Goal: Book appointment/travel/reservation

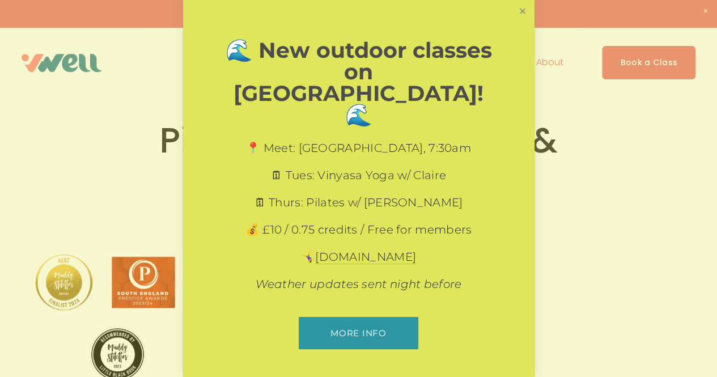
click at [524, 22] on link "Close" at bounding box center [522, 12] width 20 height 20
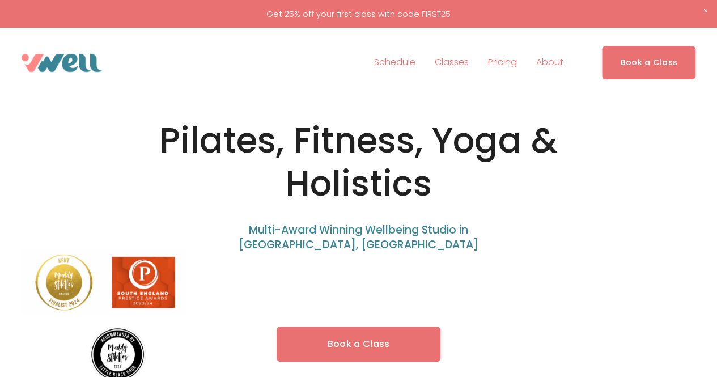
click at [456, 63] on span "Classes" at bounding box center [452, 62] width 34 height 16
click at [0, 0] on span "Holistics" at bounding box center [0, 0] width 0 height 0
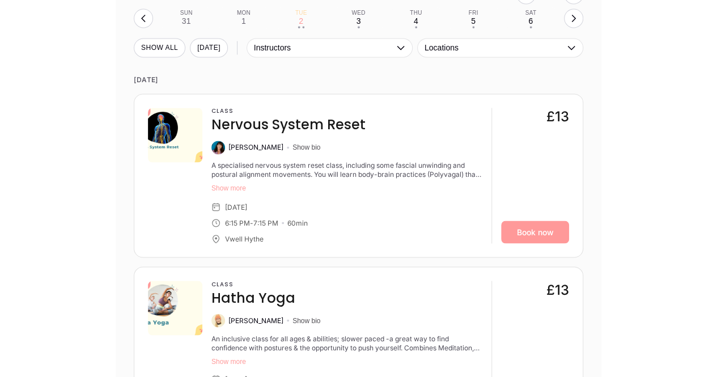
scroll to position [884, 0]
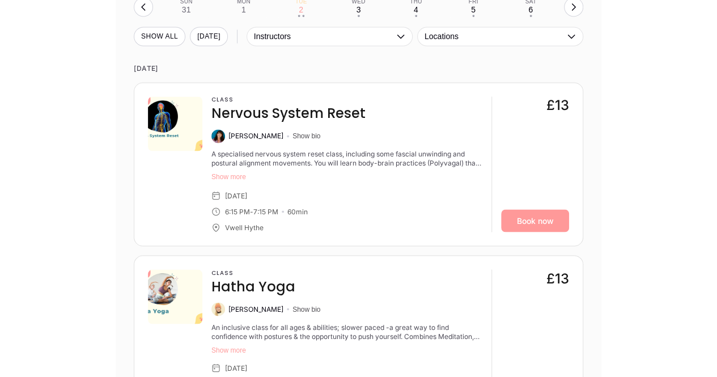
click at [226, 181] on button "Show more" at bounding box center [346, 176] width 271 height 9
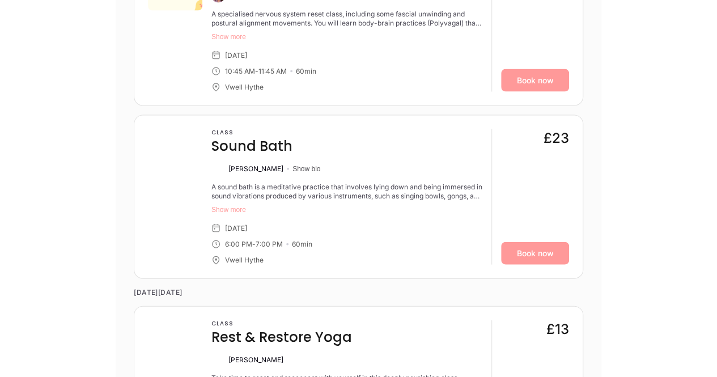
scroll to position [3340, 0]
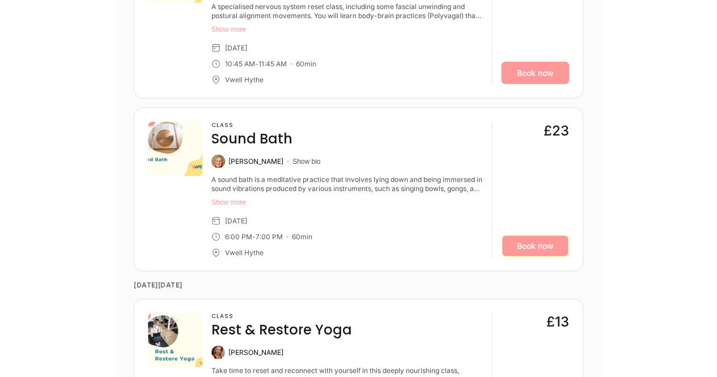
click at [536, 242] on link "Book now" at bounding box center [535, 246] width 68 height 23
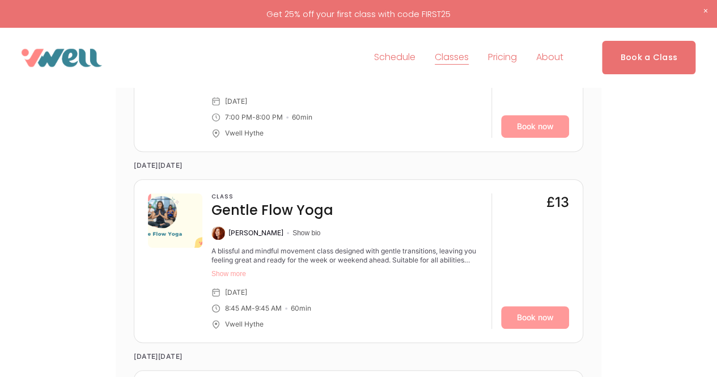
scroll to position [2020, 0]
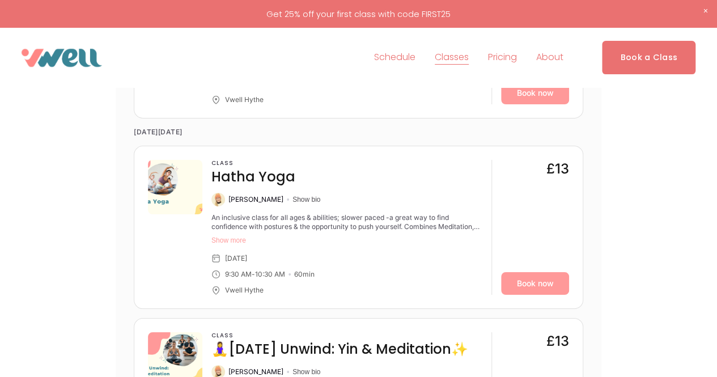
click at [385, 58] on link "Schedule" at bounding box center [394, 58] width 41 height 18
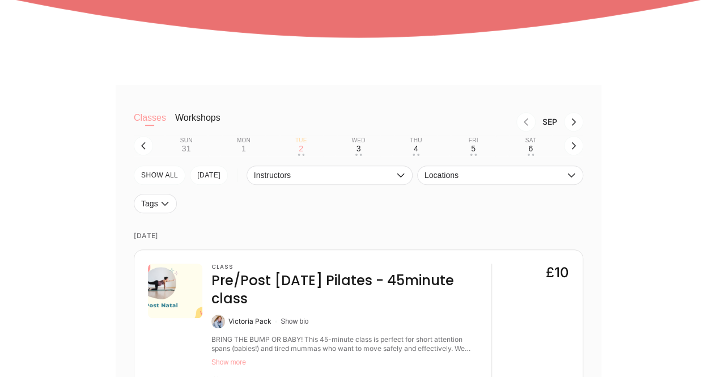
scroll to position [249, 0]
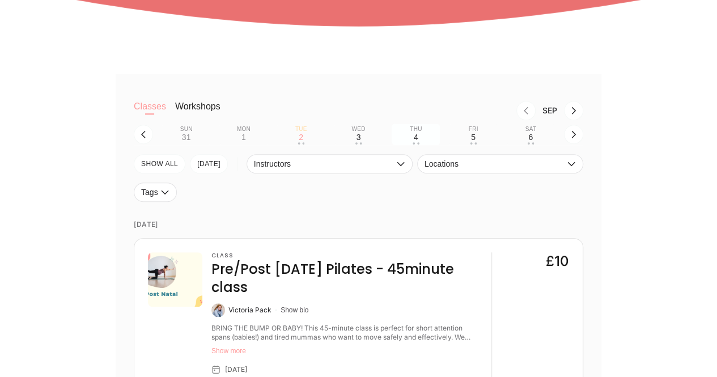
click at [414, 133] on div "Thu" at bounding box center [416, 129] width 12 height 7
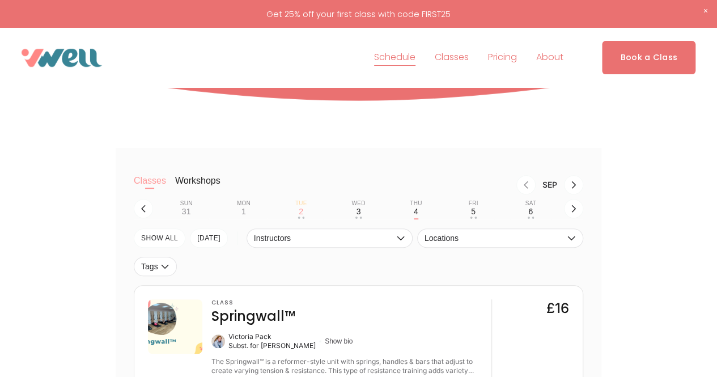
scroll to position [171, 0]
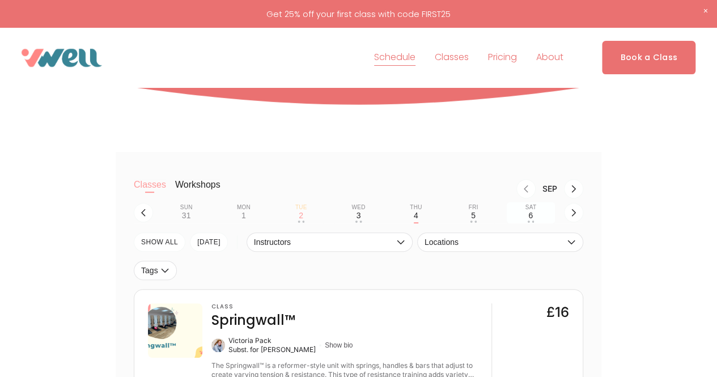
click at [530, 215] on div "6" at bounding box center [530, 215] width 5 height 9
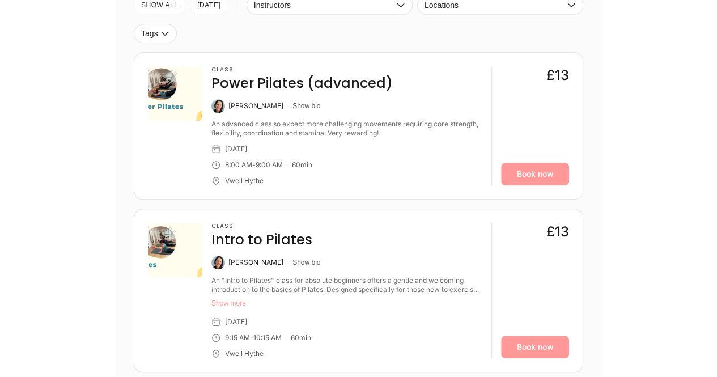
scroll to position [78, 0]
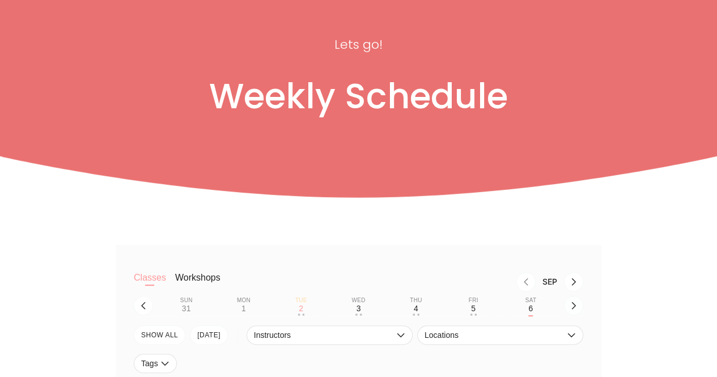
click at [572, 305] on icon "button" at bounding box center [573, 305] width 9 height 9
click at [414, 309] on div "11" at bounding box center [415, 308] width 9 height 9
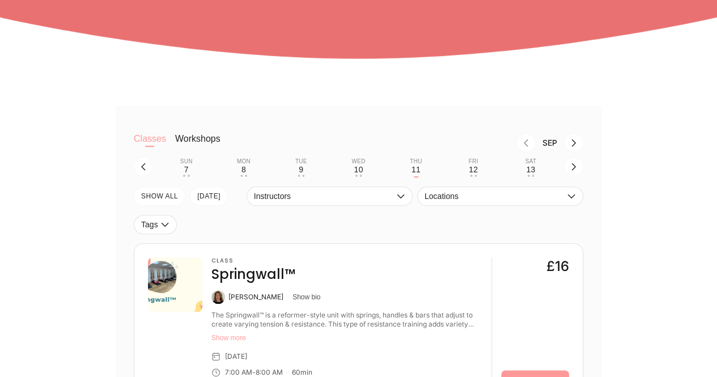
scroll to position [227, 0]
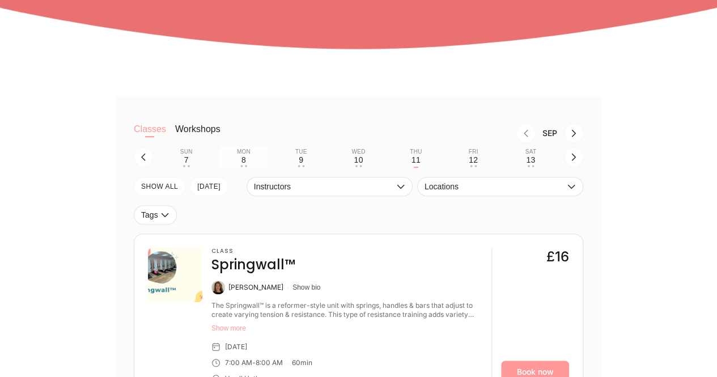
click at [237, 162] on button "Mon 8 • •" at bounding box center [243, 157] width 48 height 22
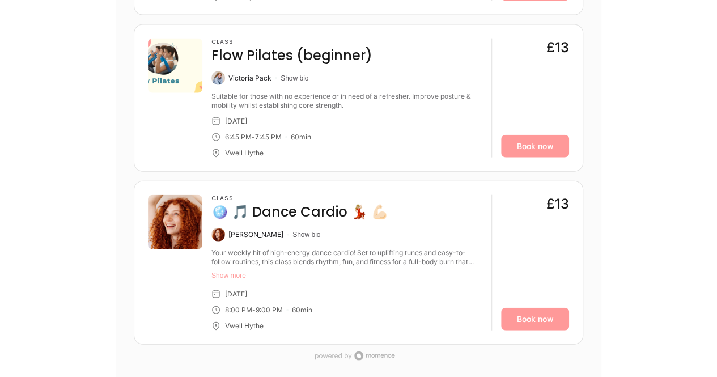
scroll to position [1276, 0]
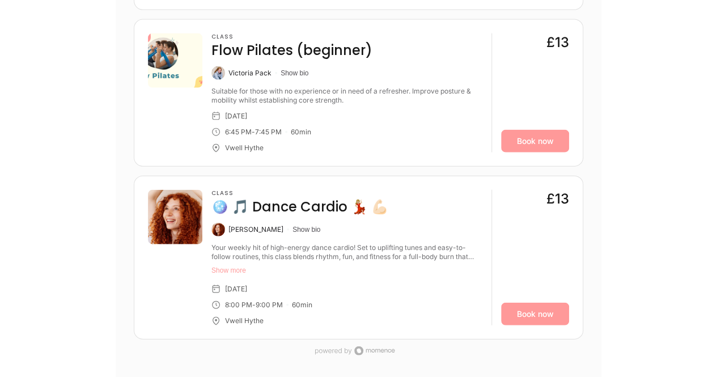
click at [225, 267] on button "Show more" at bounding box center [346, 270] width 271 height 9
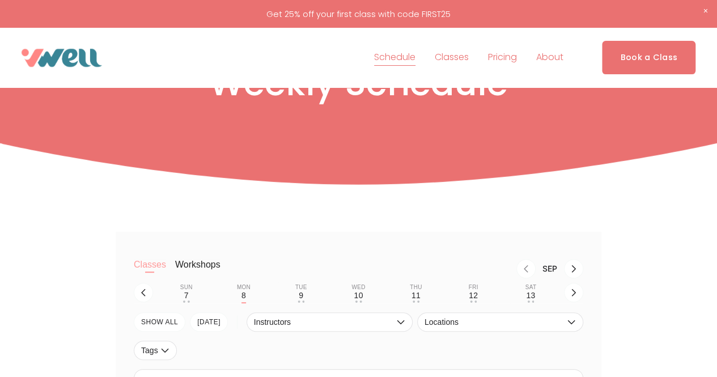
scroll to position [0, 0]
